Goal: Transaction & Acquisition: Obtain resource

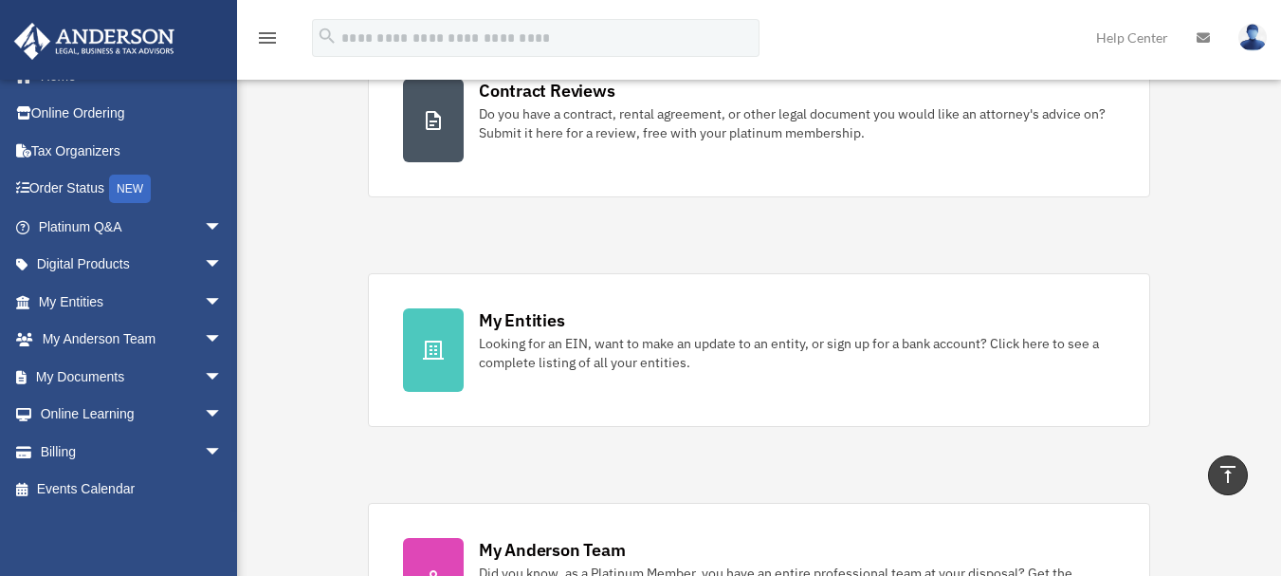
scroll to position [379, 0]
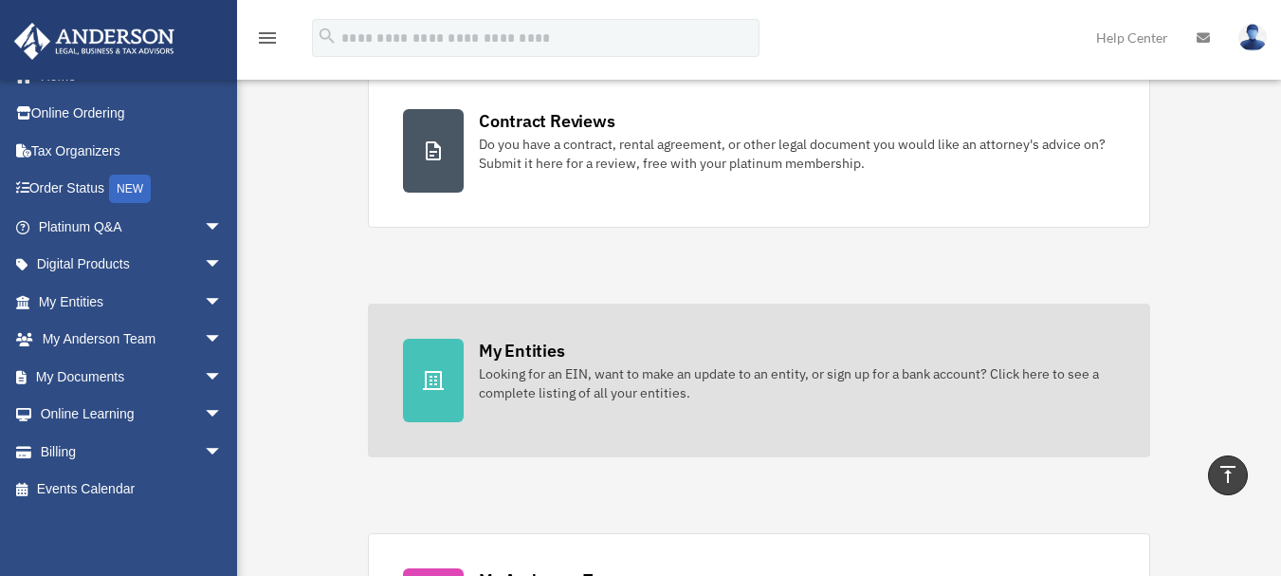
click at [449, 387] on div at bounding box center [433, 380] width 61 height 83
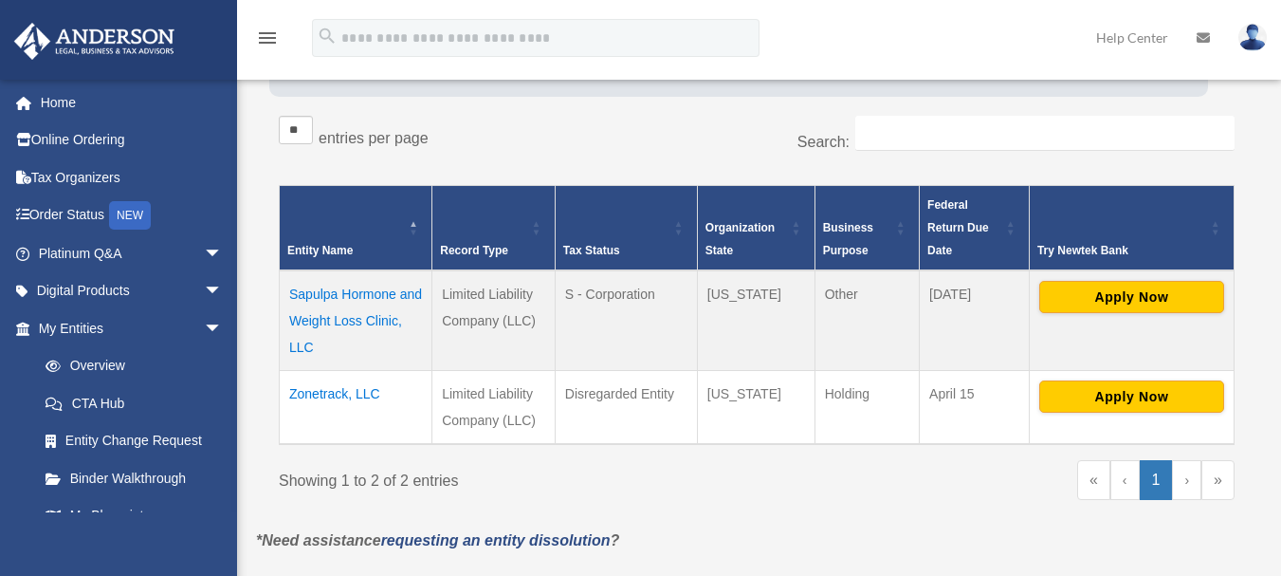
scroll to position [379, 0]
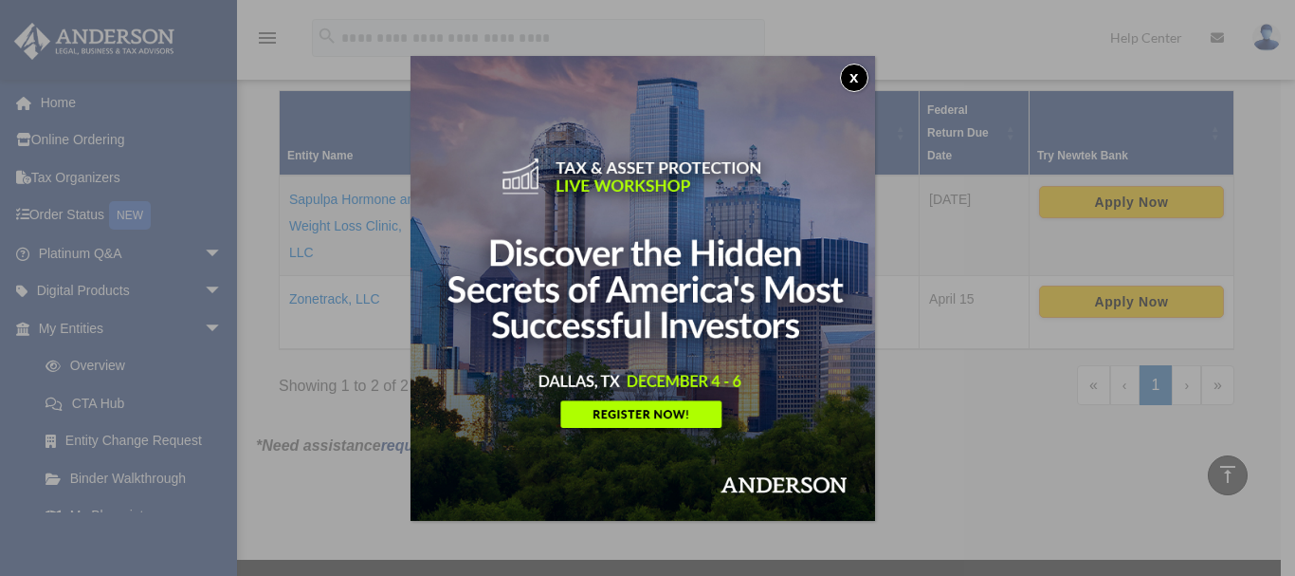
click at [854, 80] on button "x" at bounding box center [854, 78] width 28 height 28
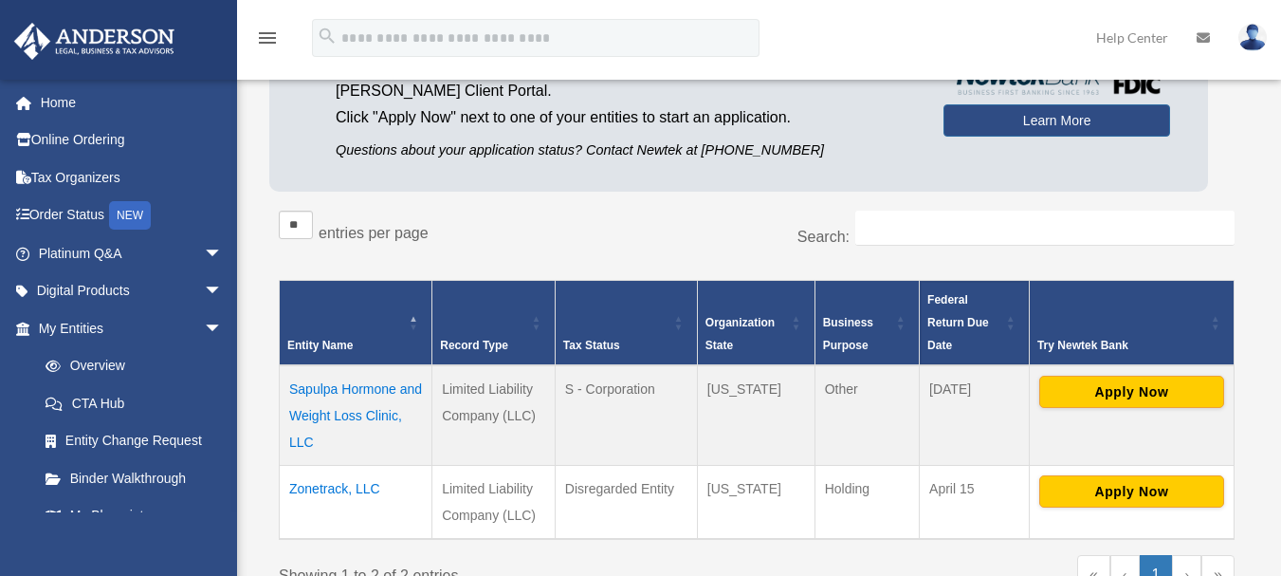
scroll to position [284, 0]
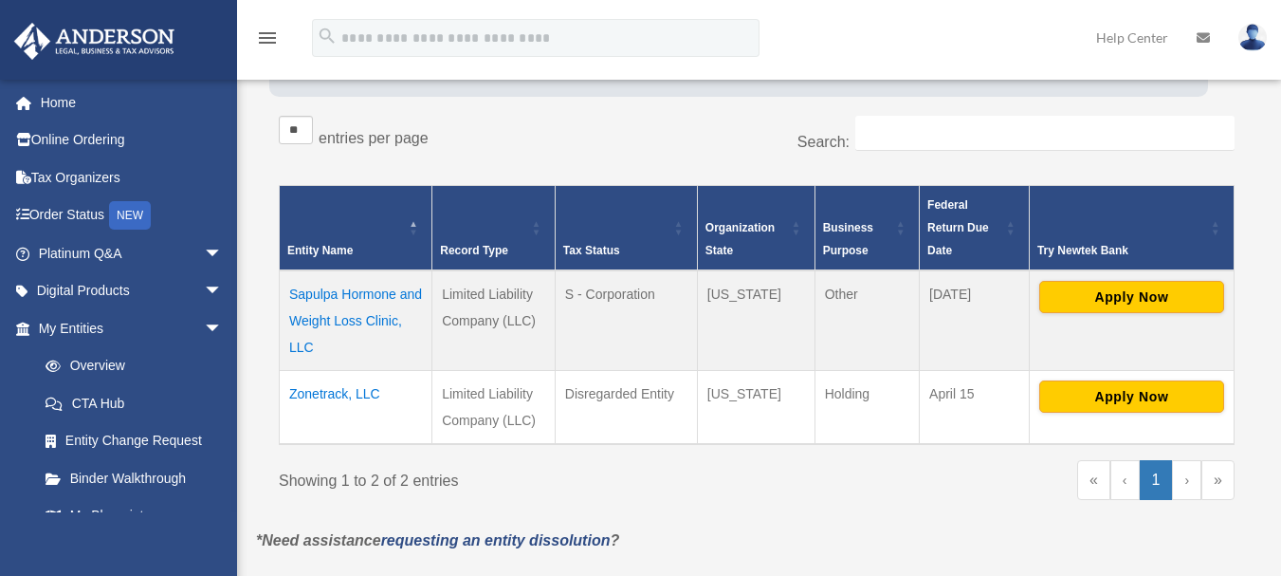
click at [335, 293] on td "Sapulpa Hormone and Weight Loss Clinic, LLC" at bounding box center [356, 320] width 153 height 101
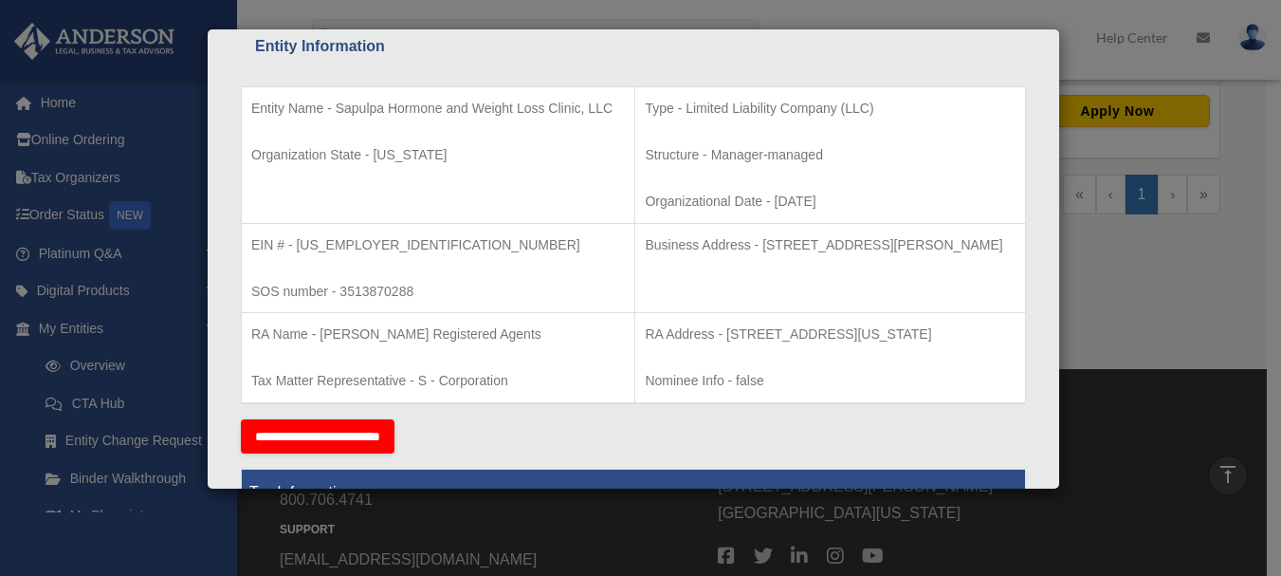
scroll to position [0, 0]
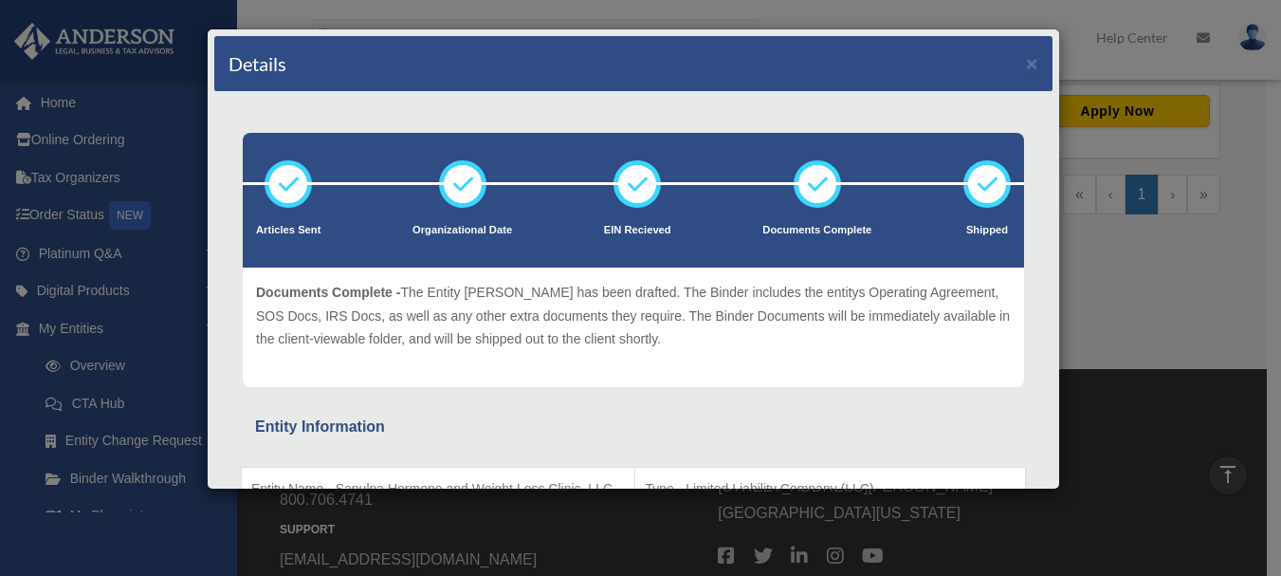
click at [1095, 49] on div "Details × Articles Sent Organizational Date" at bounding box center [640, 288] width 1281 height 576
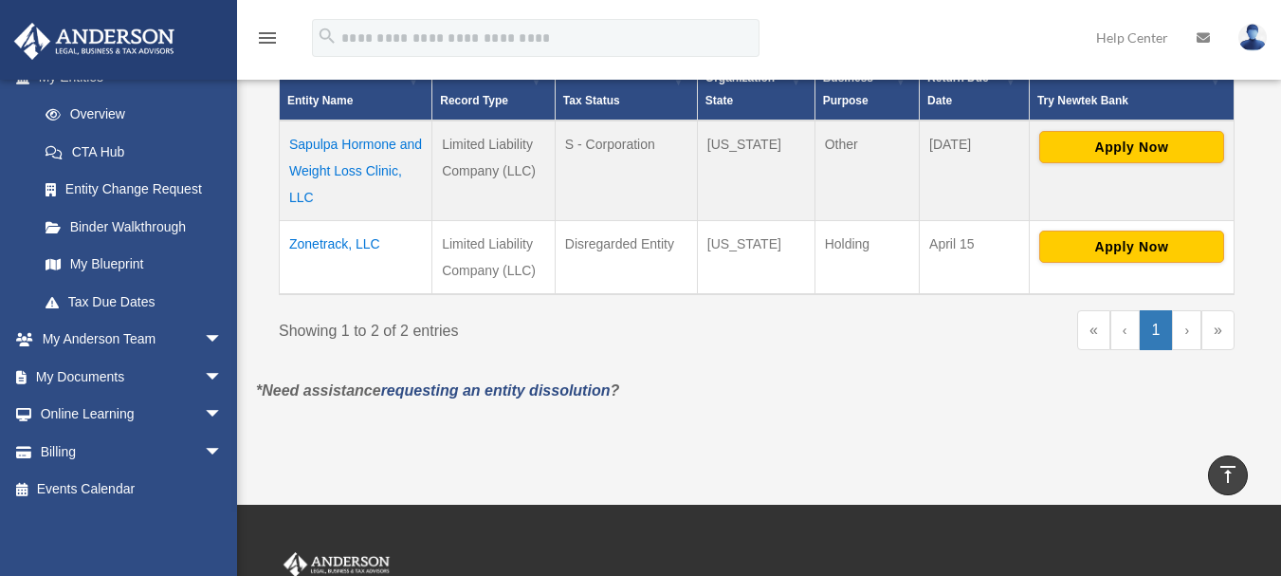
scroll to position [379, 0]
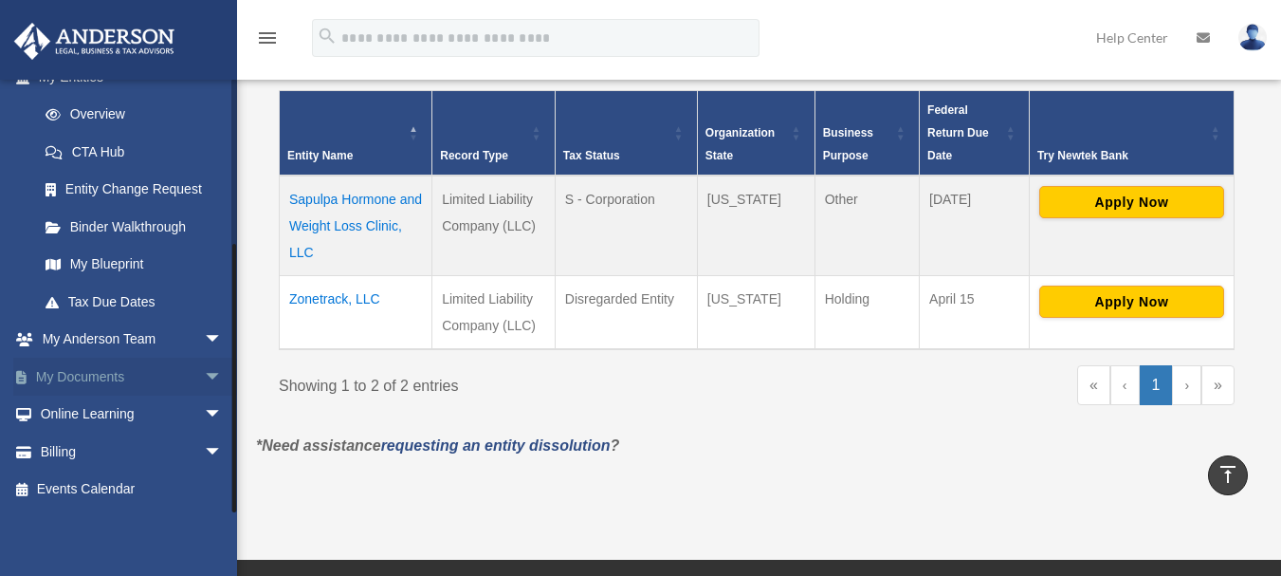
click at [134, 376] on link "My Documents arrow_drop_down" at bounding box center [132, 376] width 238 height 38
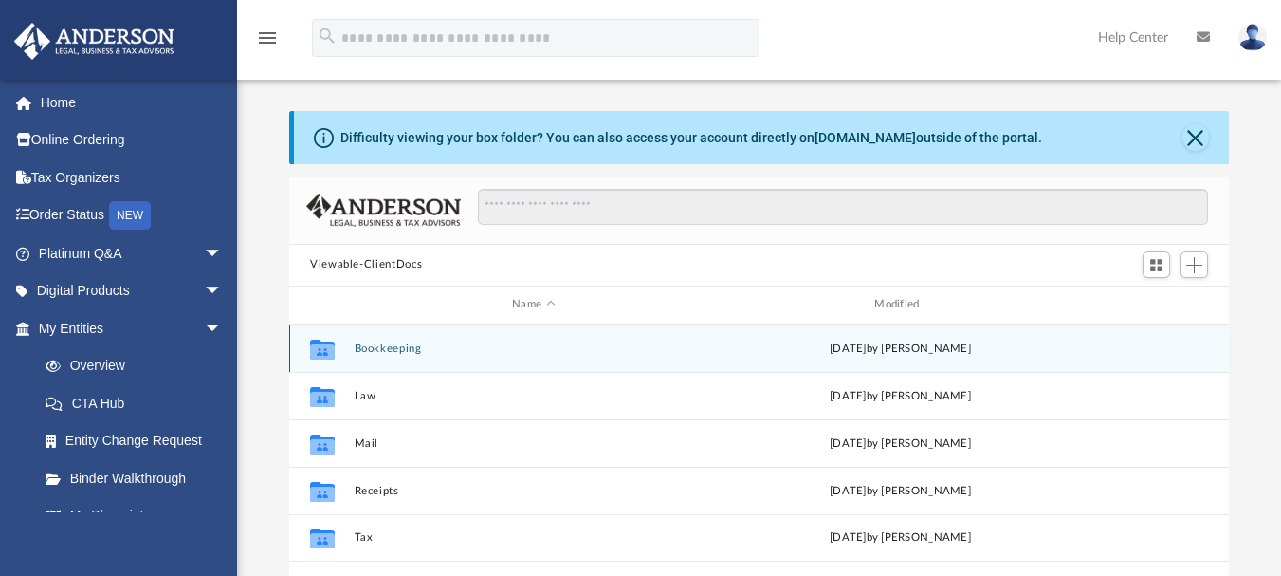
scroll to position [417, 926]
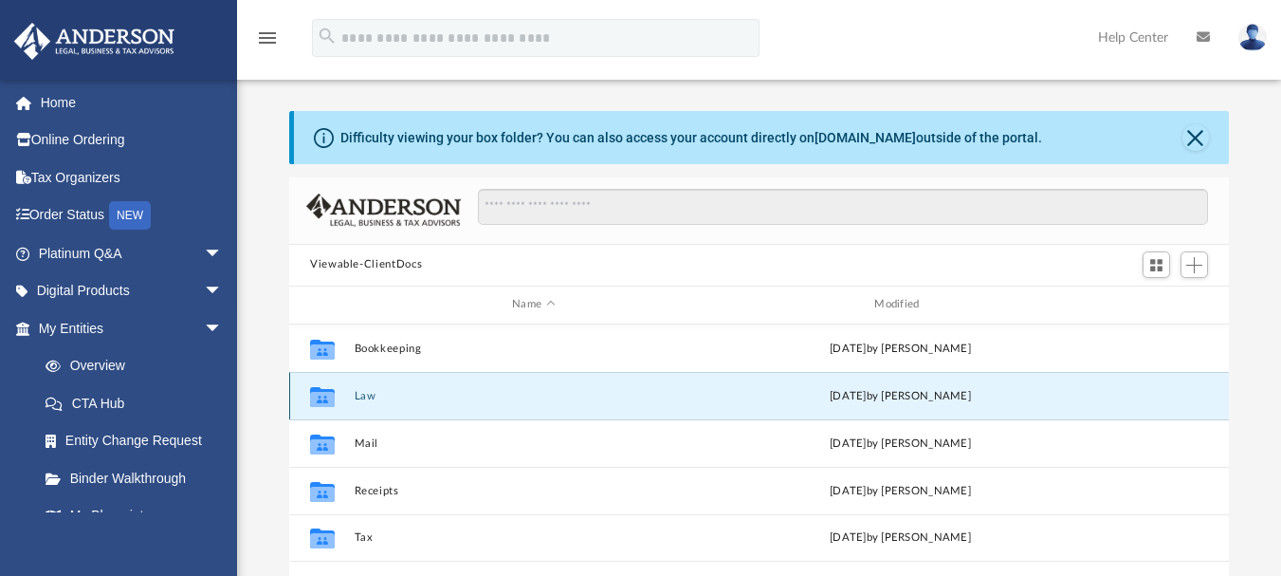
click at [398, 394] on button "Law" at bounding box center [534, 395] width 358 height 12
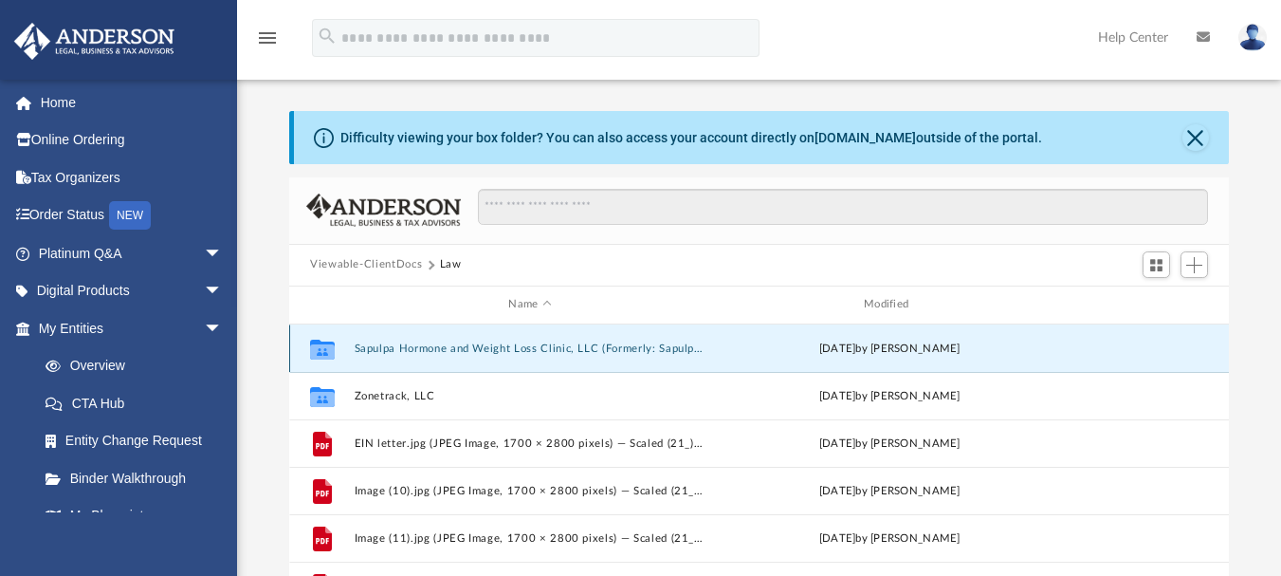
click at [464, 342] on button "Sapulpa Hormone and Weight Loss Clinic, LLC (Formerly: Sapulpa Weight Loss Clin…" at bounding box center [531, 347] width 352 height 12
click at [467, 343] on button "Sapulpa Hormone and Weight Loss Clinic, LLC (Formerly: Sapulpa Weight Loss Clin…" at bounding box center [531, 347] width 352 height 12
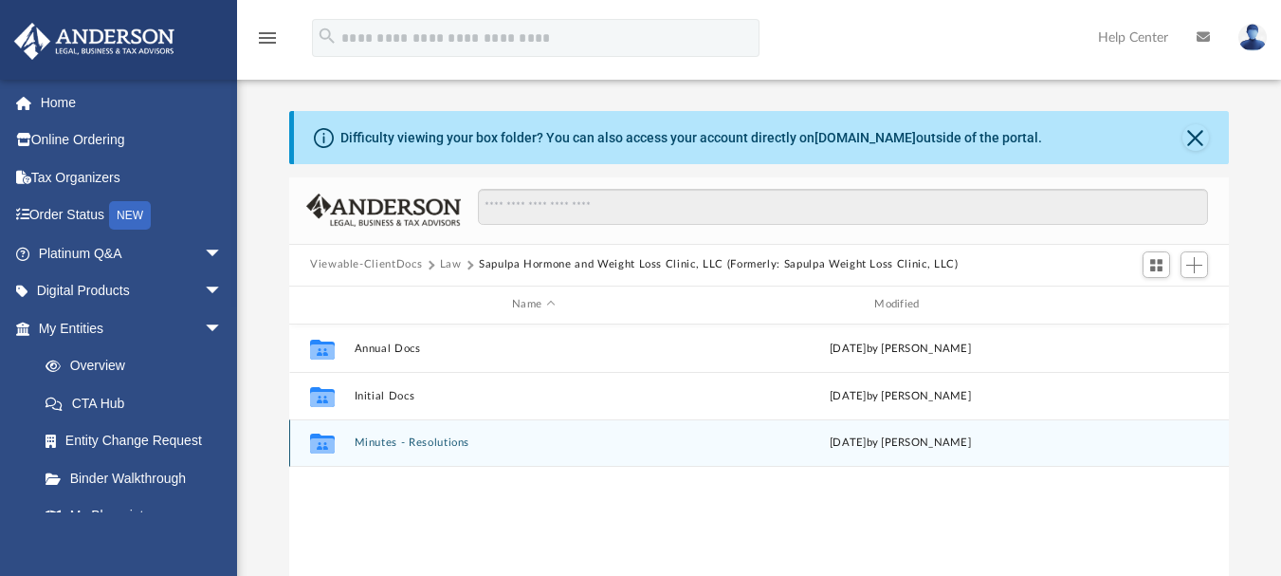
click at [450, 435] on div "Collaborated Folder Minutes - Resolutions Mon Sep 15 2025 by Mercy Solon" at bounding box center [759, 442] width 940 height 47
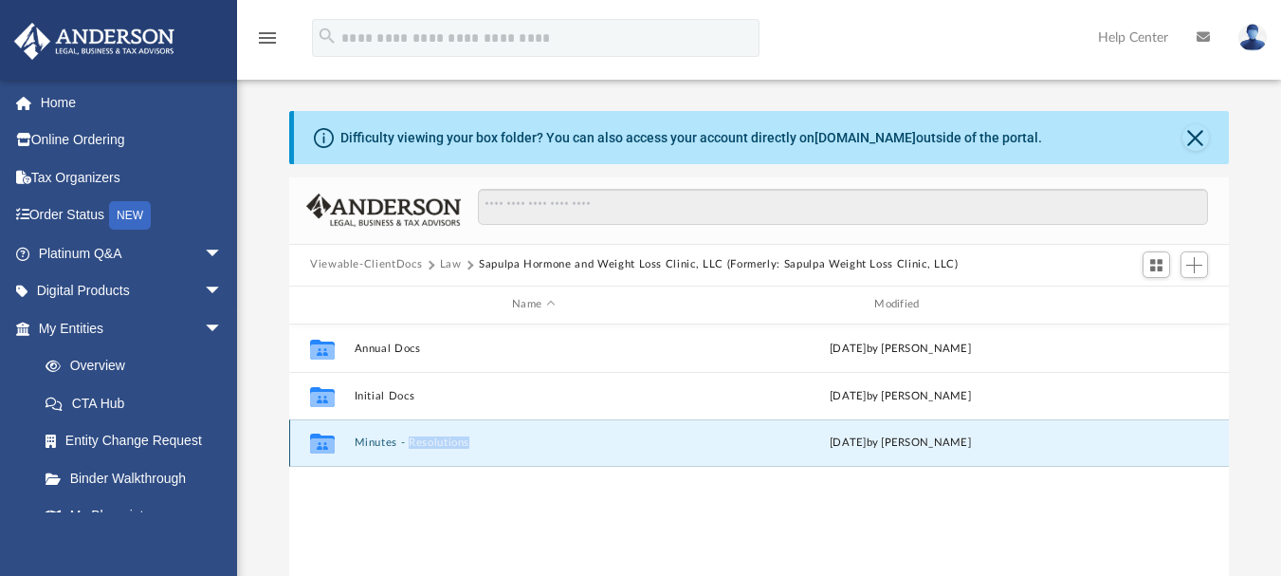
click at [451, 436] on div "Collaborated Folder Minutes - Resolutions Mon Sep 15 2025 by Mercy Solon" at bounding box center [759, 442] width 940 height 47
click at [535, 436] on button "Minutes - Resolutions" at bounding box center [534, 442] width 358 height 12
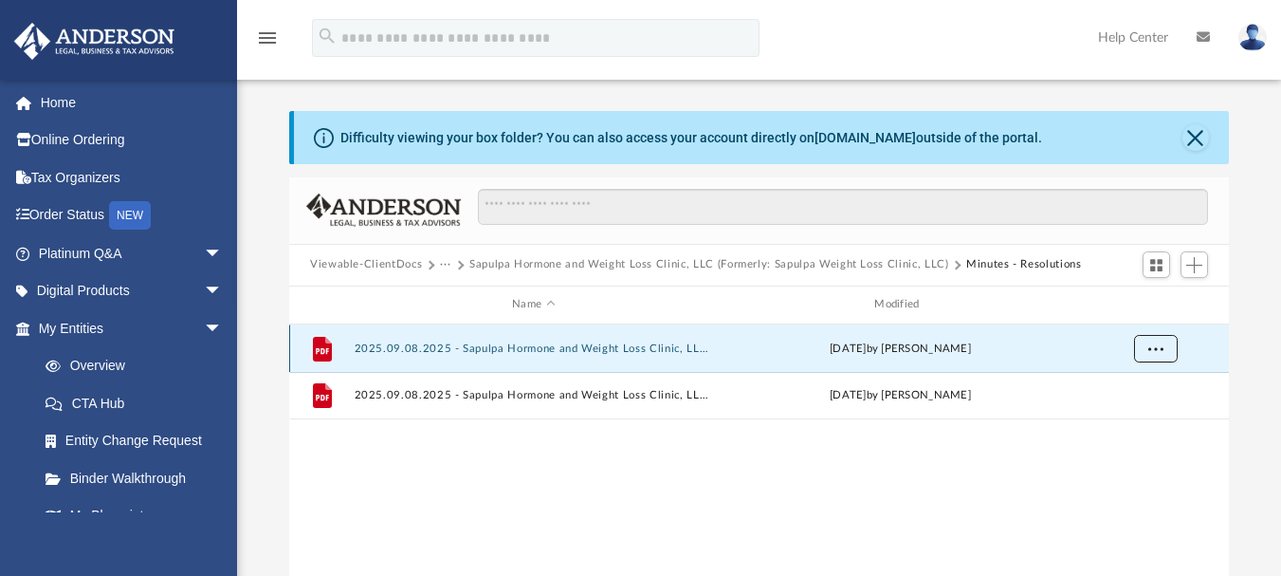
click at [1148, 341] on button "More options" at bounding box center [1156, 348] width 44 height 28
click at [1134, 393] on li "Preview" at bounding box center [1138, 387] width 55 height 20
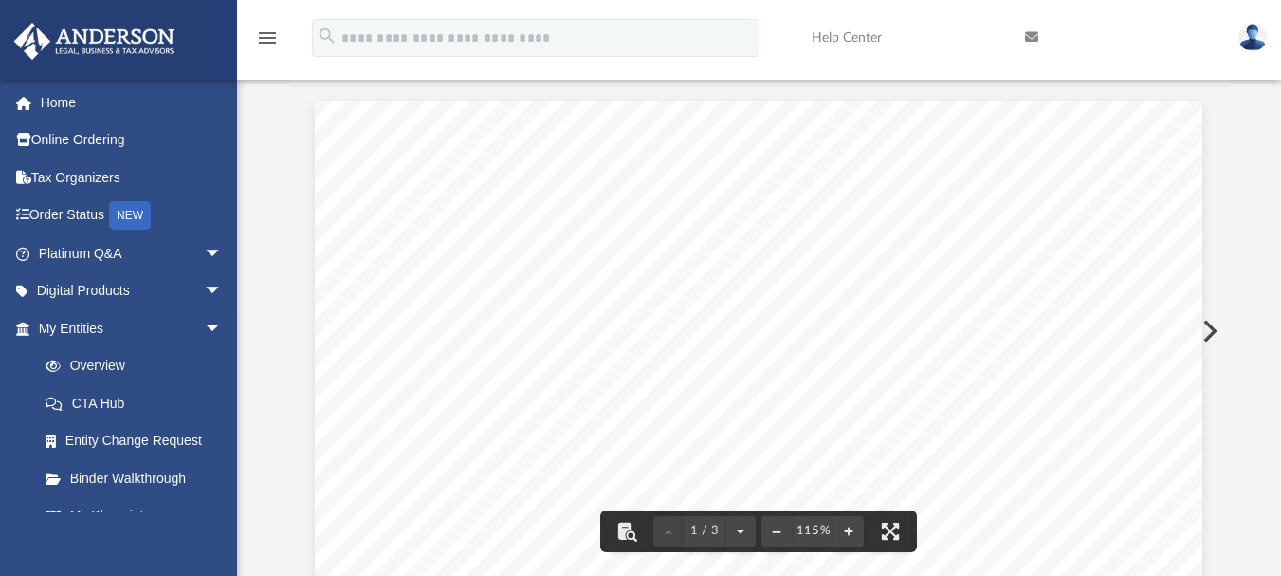
scroll to position [0, 0]
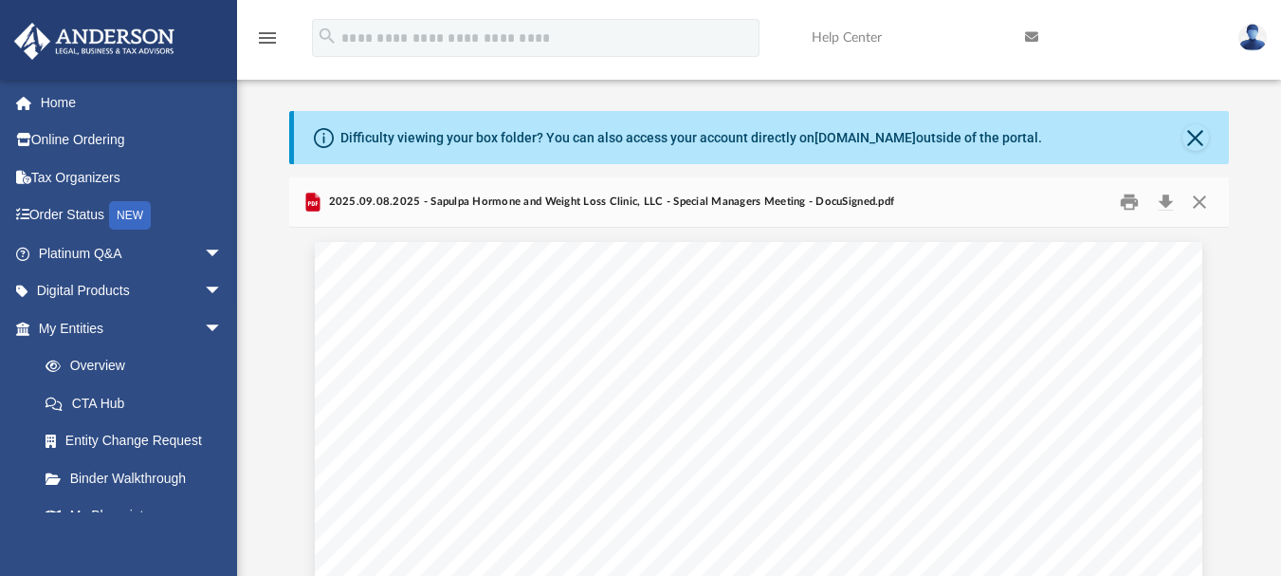
drag, startPoint x: 379, startPoint y: 341, endPoint x: 1260, endPoint y: 211, distance: 890.6
click at [1255, 217] on div "Difficulty viewing your box folder? You can also access your account directly o…" at bounding box center [759, 414] width 1044 height 606
click at [1168, 205] on button "Download" at bounding box center [1165, 201] width 34 height 29
